Goal: Find contact information: Find contact information

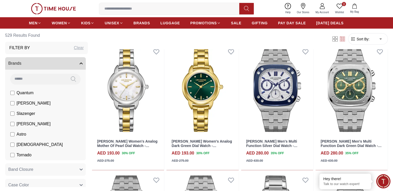
scroll to position [1051, 0]
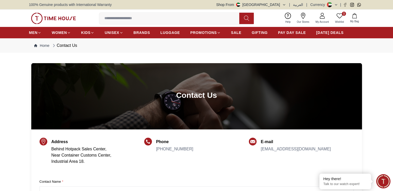
drag, startPoint x: 169, startPoint y: 148, endPoint x: 157, endPoint y: 158, distance: 16.3
click at [157, 158] on div "Phone [PHONE_NUMBER]" at bounding box center [174, 153] width 37 height 30
drag, startPoint x: 196, startPoint y: 148, endPoint x: 166, endPoint y: 151, distance: 29.6
click at [166, 151] on div "Phone [PHONE_NUMBER]" at bounding box center [196, 153] width 105 height 30
copy link "569145151"
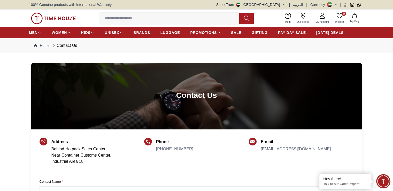
click at [239, 184] on div "Contact Name *" at bounding box center [197, 189] width 314 height 21
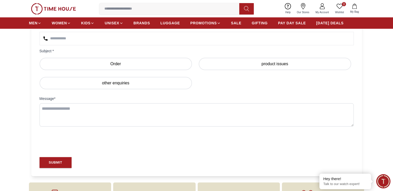
scroll to position [114, 0]
